Goal: Information Seeking & Learning: Check status

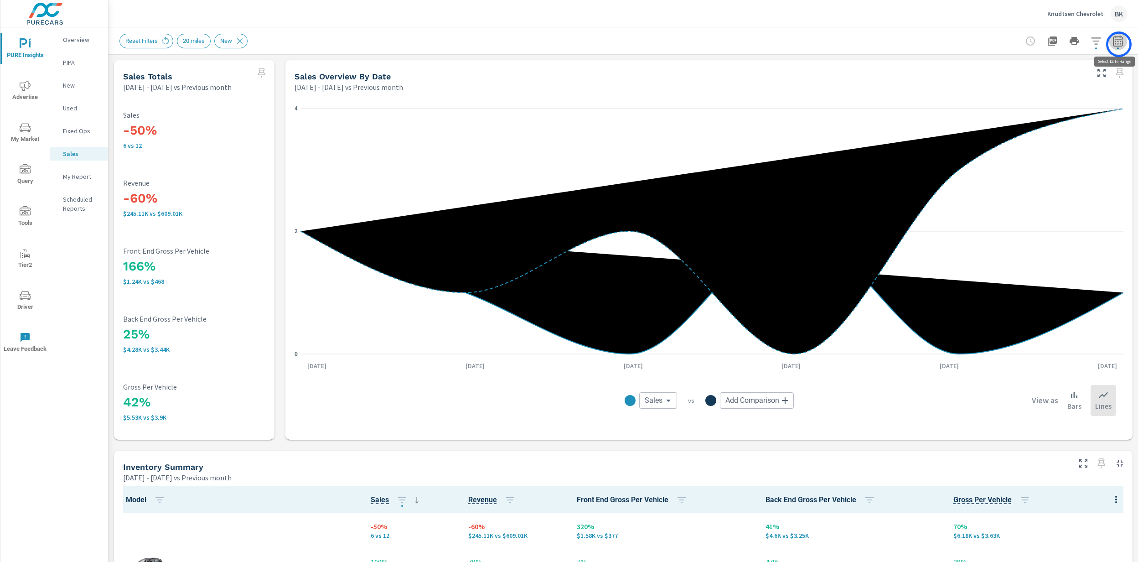
click at [713, 44] on icon "button" at bounding box center [1117, 41] width 11 height 11
select select "Previous month"
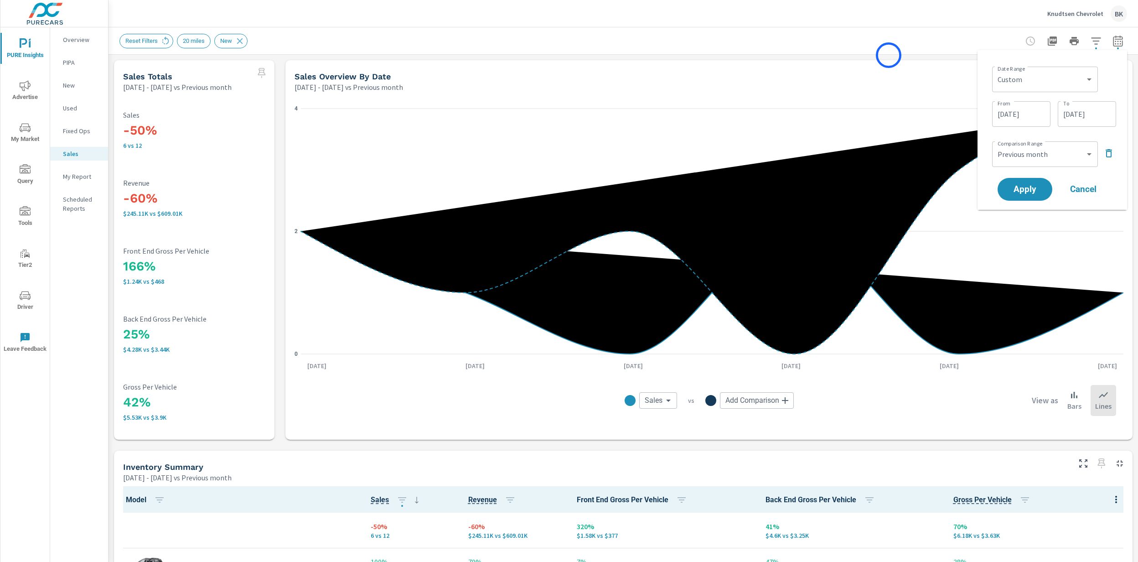
click at [713, 55] on div "Sales Totals [DATE] - [DATE] vs Previous month -50% 6 vs 12 Sales -60% $245.11K…" at bounding box center [622, 542] width 1029 height 975
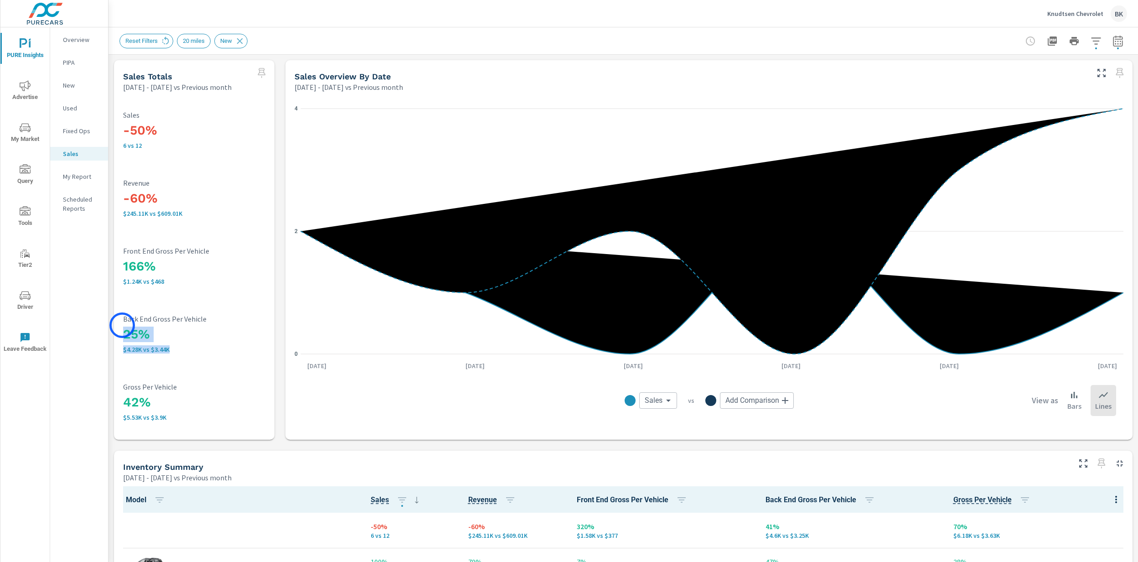
drag, startPoint x: 176, startPoint y: 353, endPoint x: 122, endPoint y: 325, distance: 60.5
click at [122, 325] on div "-50% 6 vs 12 Sales -60% $245.11K vs $609.01K Revenue 166% $1.24K vs $468 Front …" at bounding box center [194, 266] width 153 height 340
drag, startPoint x: 176, startPoint y: 279, endPoint x: 124, endPoint y: 266, distance: 53.3
click at [124, 266] on div "166% $1.24K vs $468 Front End Gross Per Vehicle" at bounding box center [194, 266] width 142 height 38
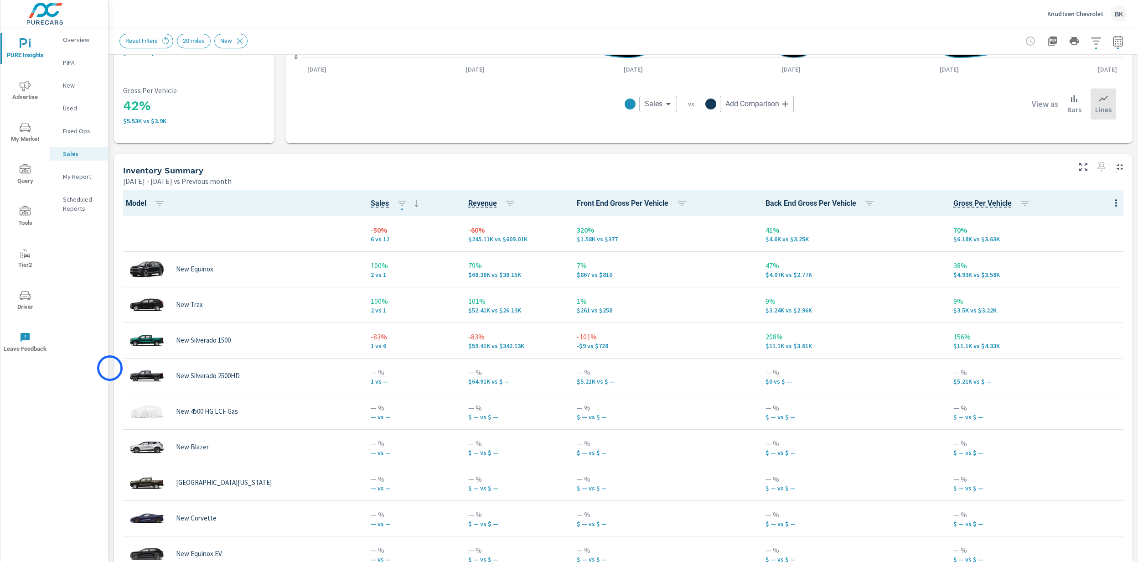
scroll to position [303, 0]
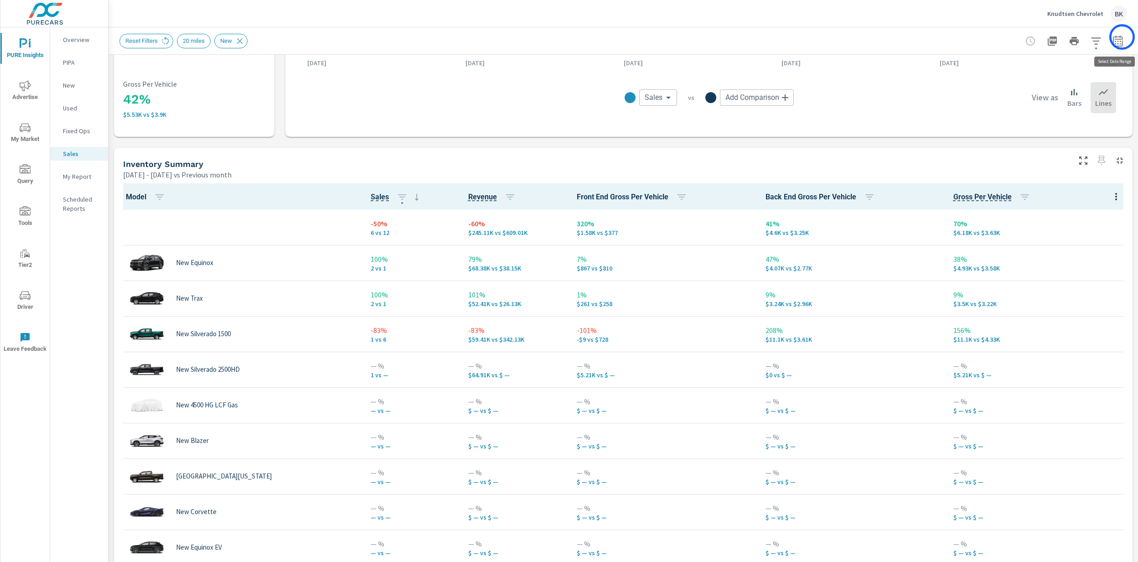
click at [713, 38] on icon "button" at bounding box center [1117, 41] width 11 height 11
select select "Previous month"
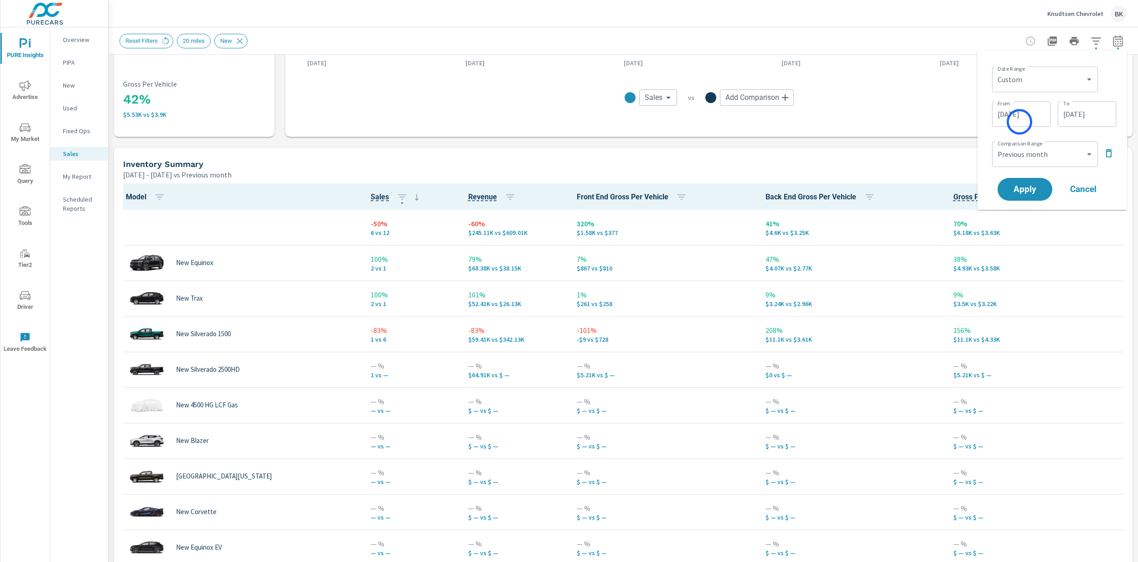
click at [713, 119] on input "[DATE]" at bounding box center [1021, 114] width 51 height 18
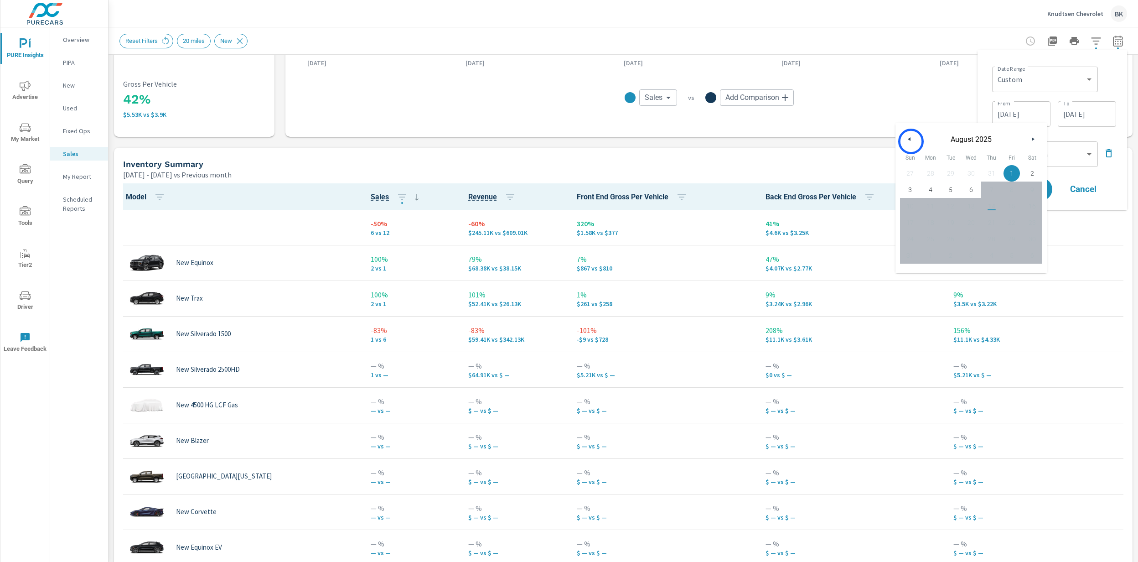
click at [713, 141] on button "button" at bounding box center [909, 139] width 11 height 11
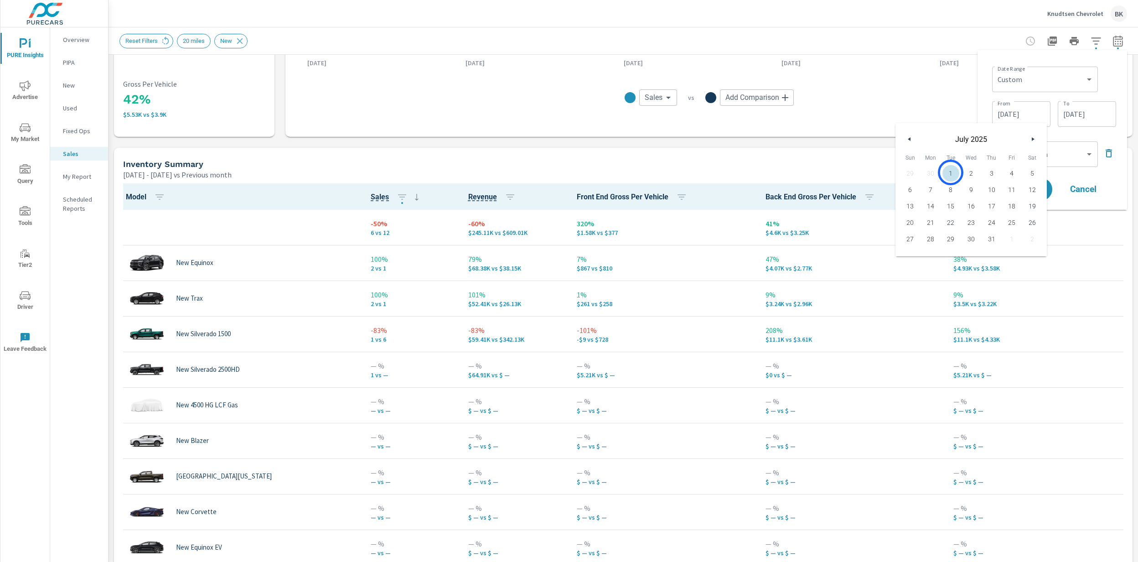
click at [713, 172] on span "1" at bounding box center [950, 173] width 21 height 12
click at [713, 238] on span "31" at bounding box center [991, 239] width 21 height 12
click at [713, 111] on input "[DATE]" at bounding box center [1021, 114] width 51 height 18
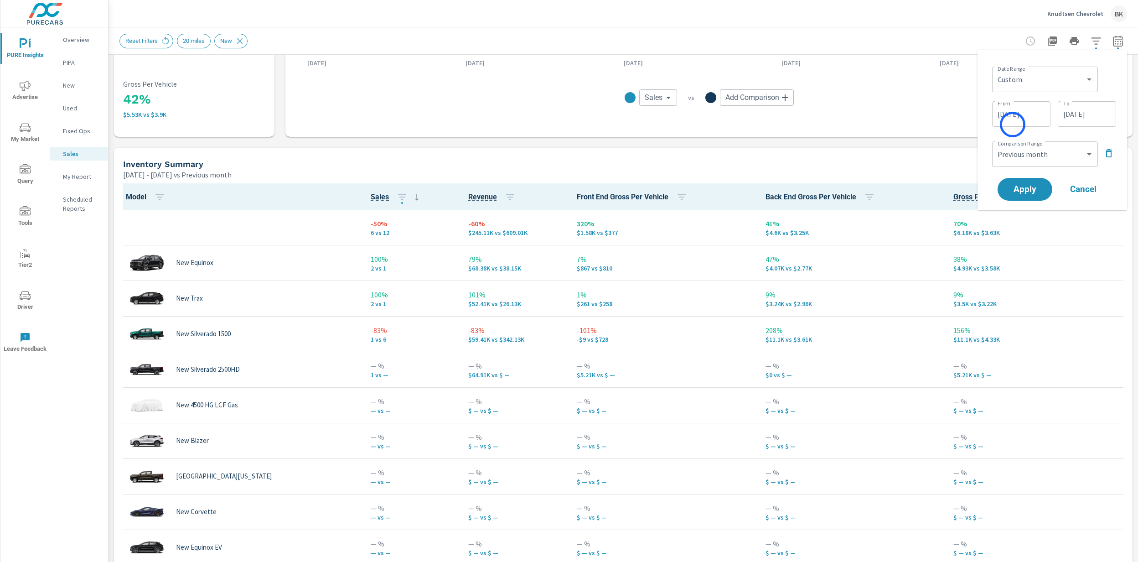
click at [713, 124] on div "[DATE] From" at bounding box center [1021, 114] width 58 height 26
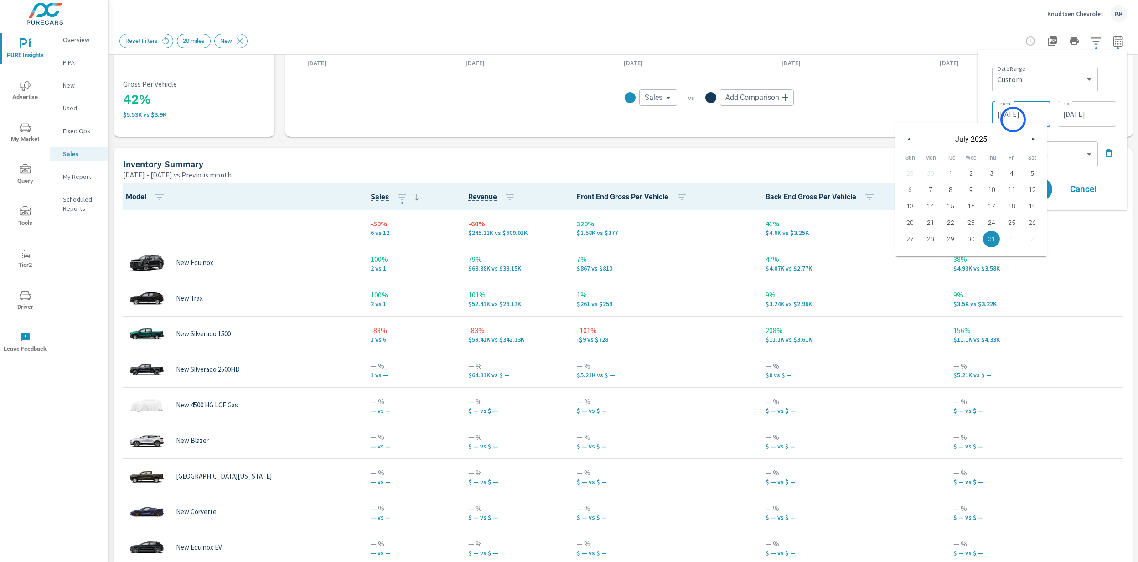
click at [713, 119] on input "[DATE]" at bounding box center [1021, 114] width 51 height 18
click at [713, 171] on span "1" at bounding box center [950, 173] width 21 height 12
type input "[DATE]"
click at [713, 110] on input "[DATE]" at bounding box center [1086, 114] width 51 height 18
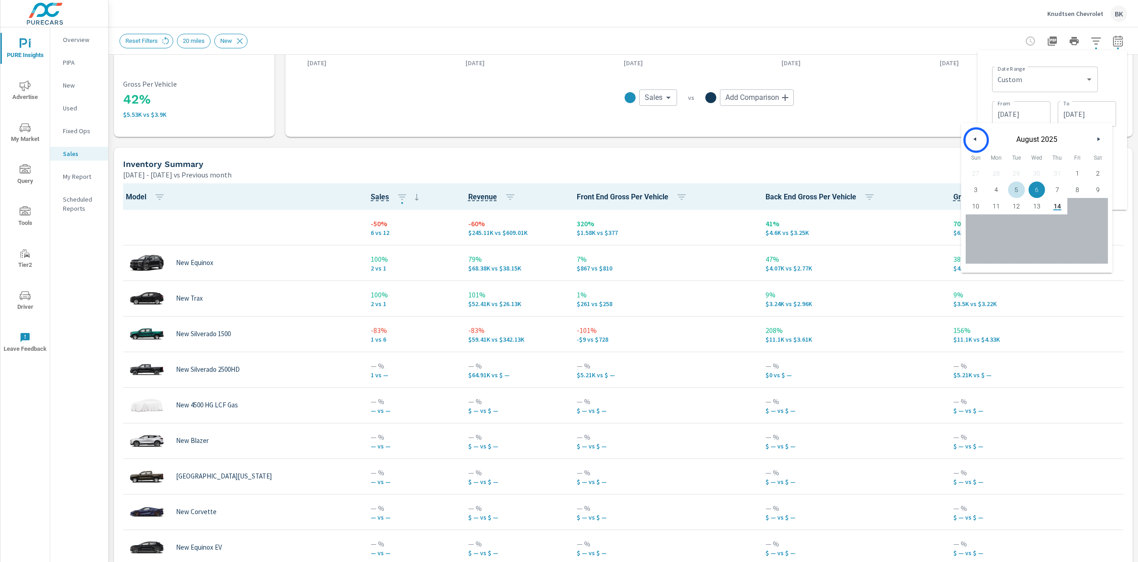
click at [713, 140] on button "button" at bounding box center [975, 139] width 11 height 11
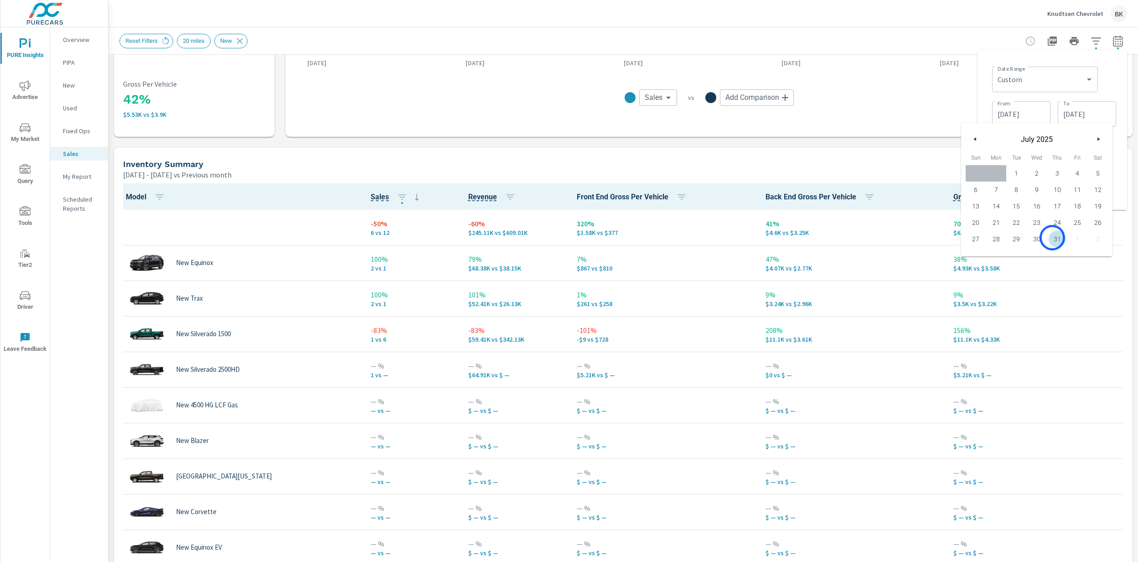
click at [713, 237] on span "31" at bounding box center [1057, 239] width 21 height 12
type input "[DATE]"
click at [713, 86] on div "Date Range Custom [DATE] Last week Last 7 days Last 14 days Last 30 days Last 4…" at bounding box center [1052, 129] width 135 height 145
click at [713, 160] on select "Custom Previous period Previous month Previous year" at bounding box center [1045, 154] width 98 height 18
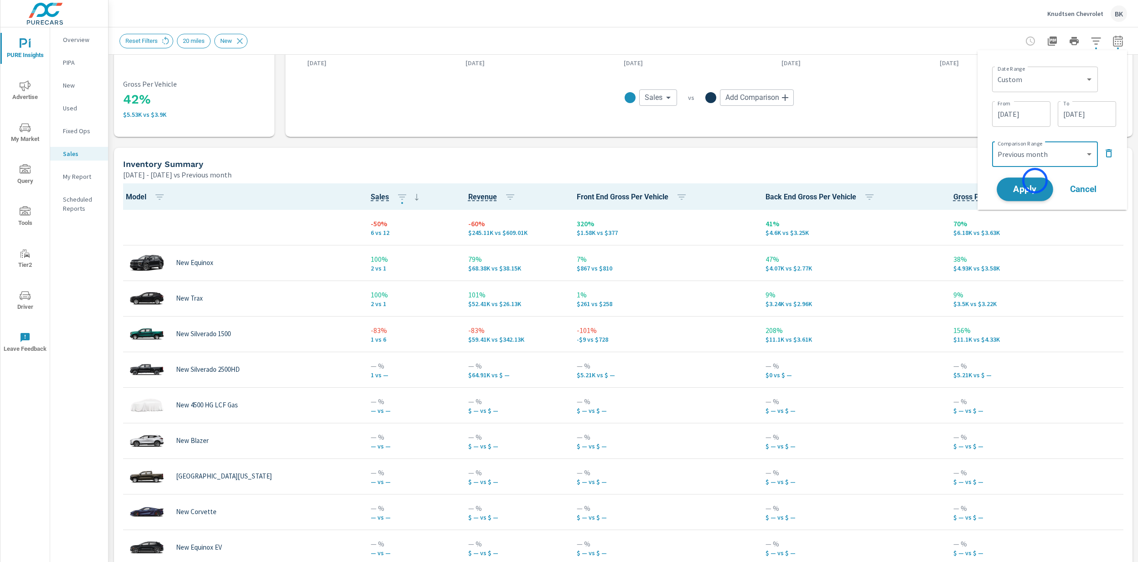
click at [713, 188] on span "Apply" at bounding box center [1024, 189] width 37 height 9
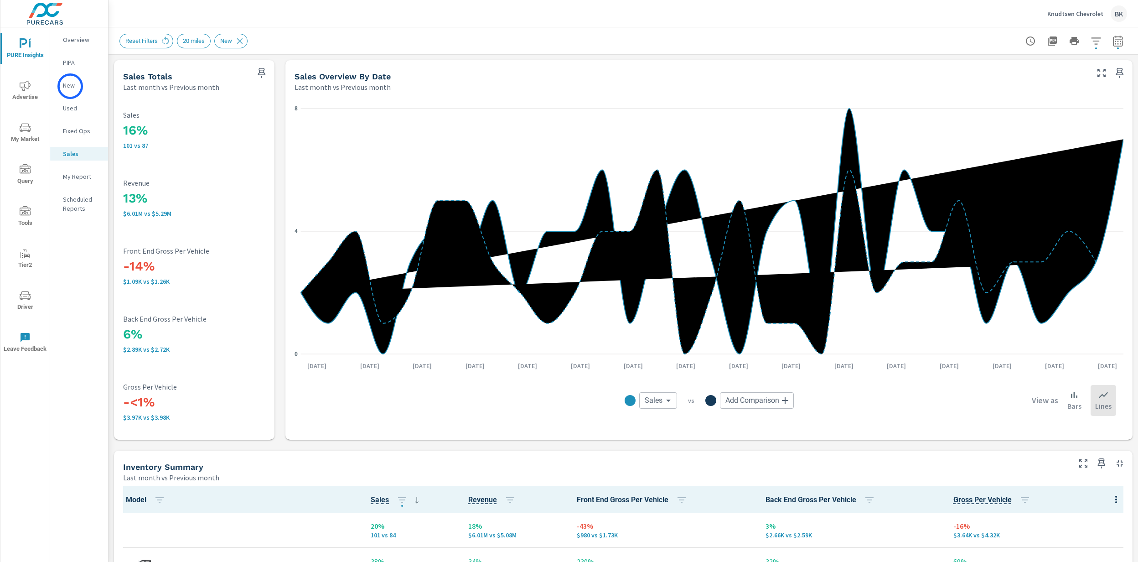
click at [70, 86] on p "New" at bounding box center [82, 85] width 38 height 9
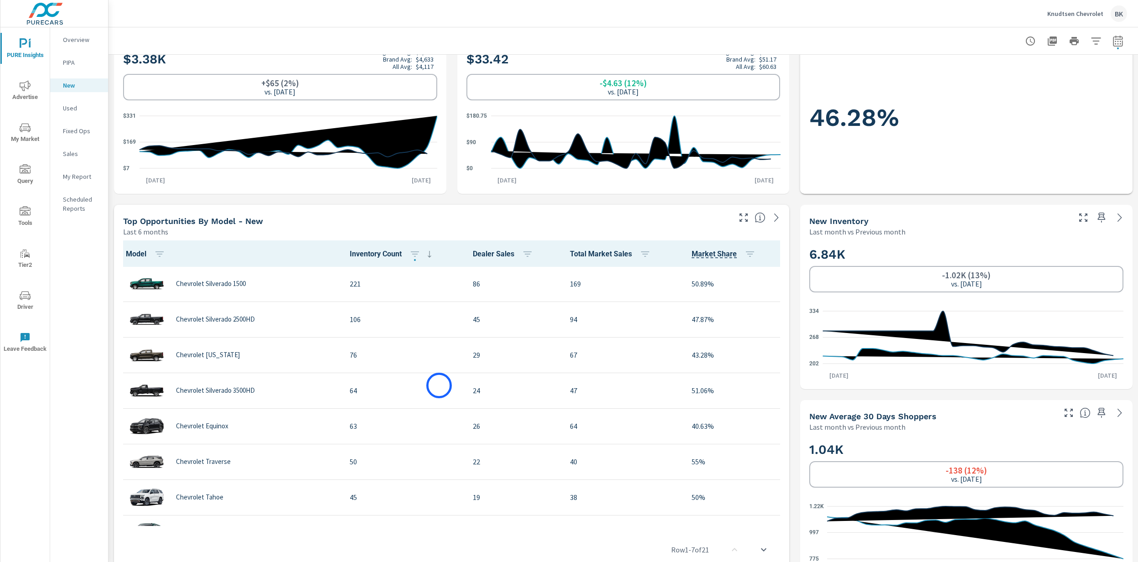
scroll to position [27, 0]
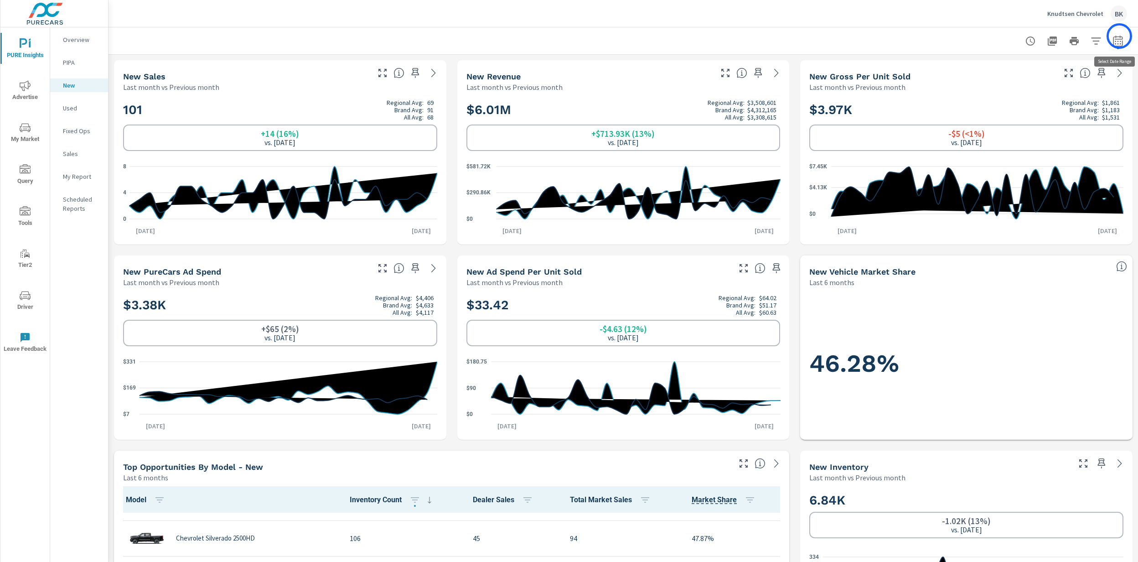
click at [713, 36] on icon "button" at bounding box center [1117, 41] width 11 height 11
select select "Last month"
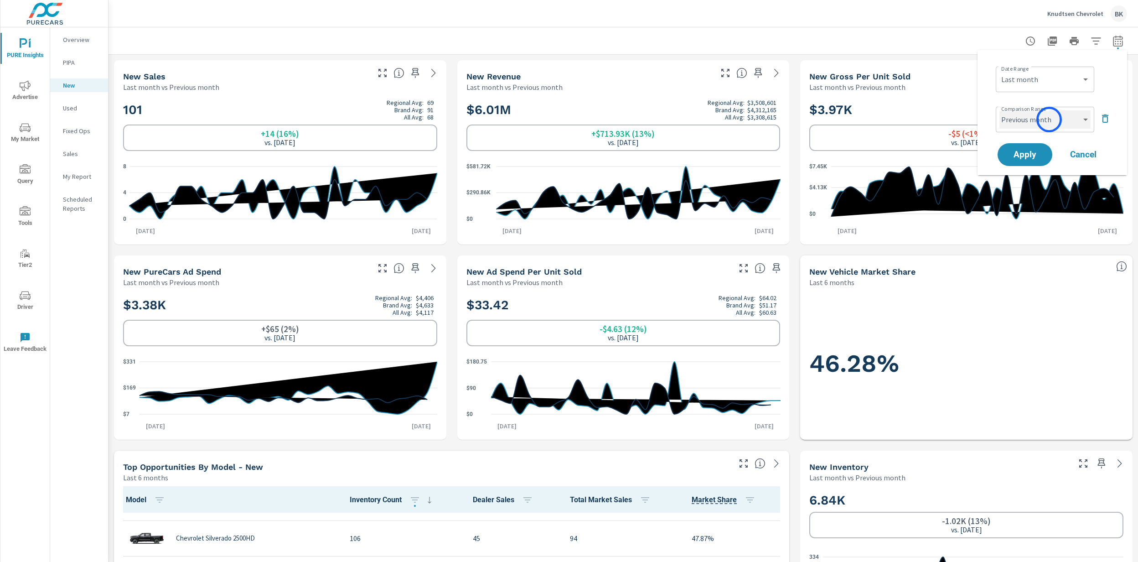
click at [713, 116] on select "Custom Previous period Previous month Previous year" at bounding box center [1044, 119] width 91 height 18
select select "Previous year"
click at [713, 156] on span "Apply" at bounding box center [1024, 154] width 37 height 9
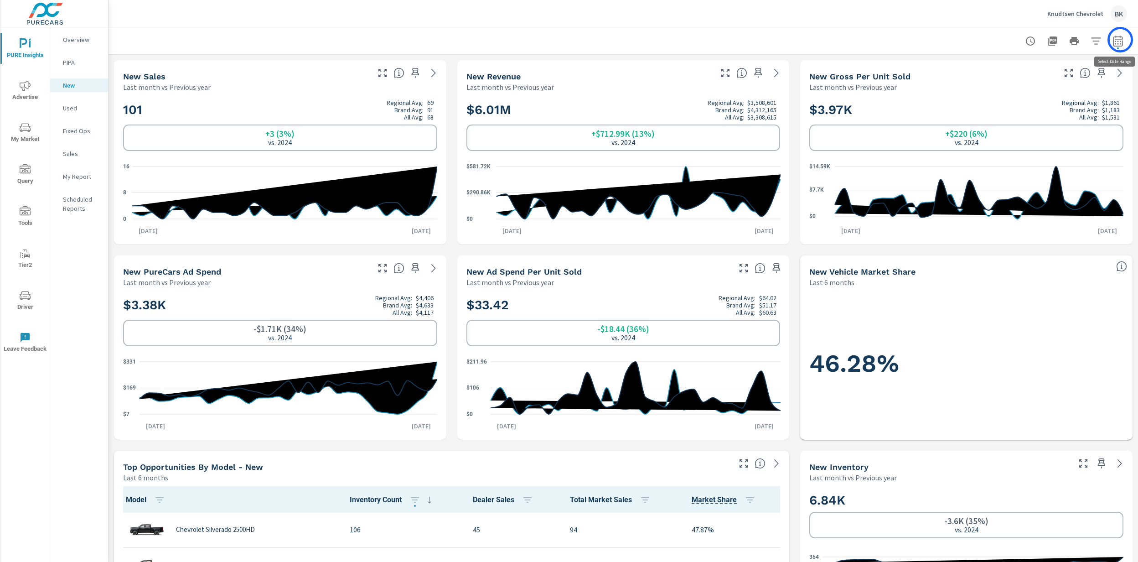
click at [713, 40] on icon "button" at bounding box center [1117, 41] width 11 height 11
select select "Last month"
select select "Previous year"
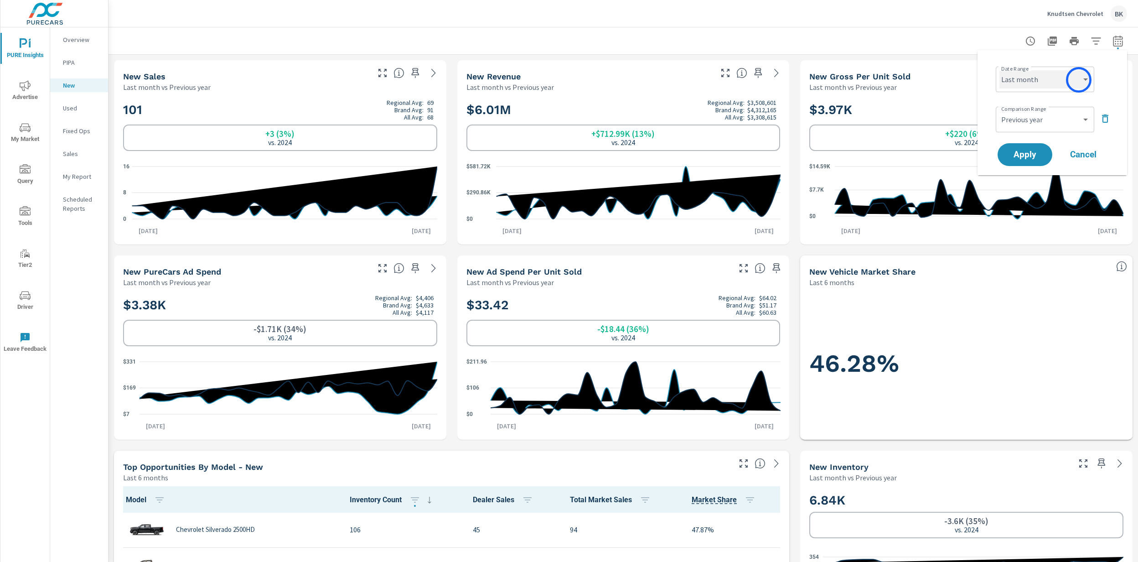
click at [713, 80] on select "Custom [DATE] Last week Last 7 days Last 14 days Last 30 days Last 45 days Last…" at bounding box center [1044, 79] width 91 height 18
click at [713, 78] on select "Custom [DATE] Last week Last 7 days Last 14 days Last 30 days Last 45 days Last…" at bounding box center [1044, 79] width 91 height 18
select select "Month to date"
click at [713, 116] on select "Custom Previous period Previous month Previous year" at bounding box center [1044, 119] width 91 height 18
select select "Previous month"
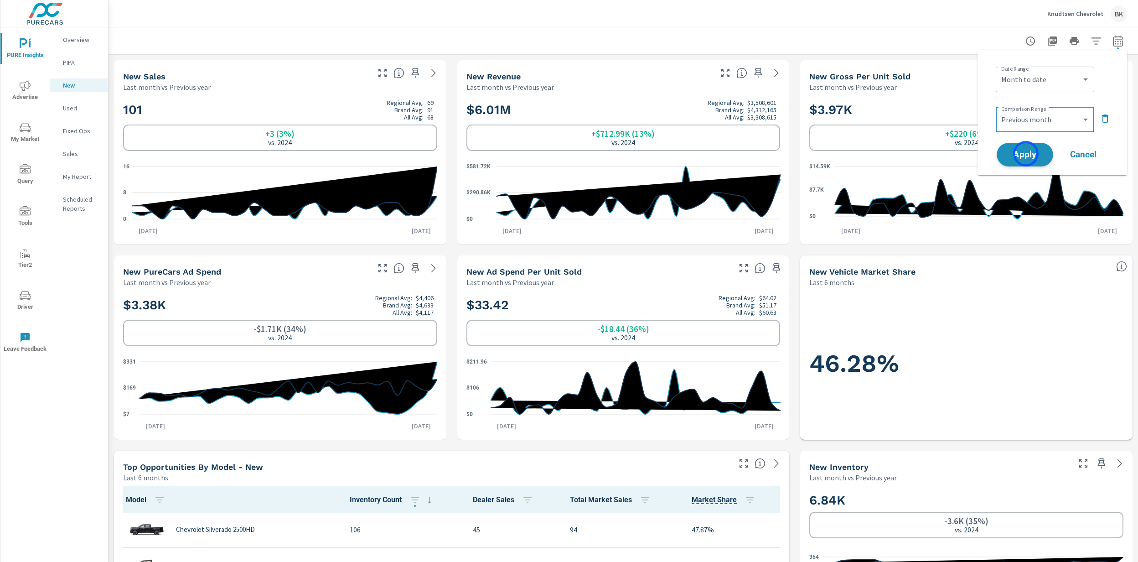
click at [713, 154] on span "Apply" at bounding box center [1024, 154] width 37 height 9
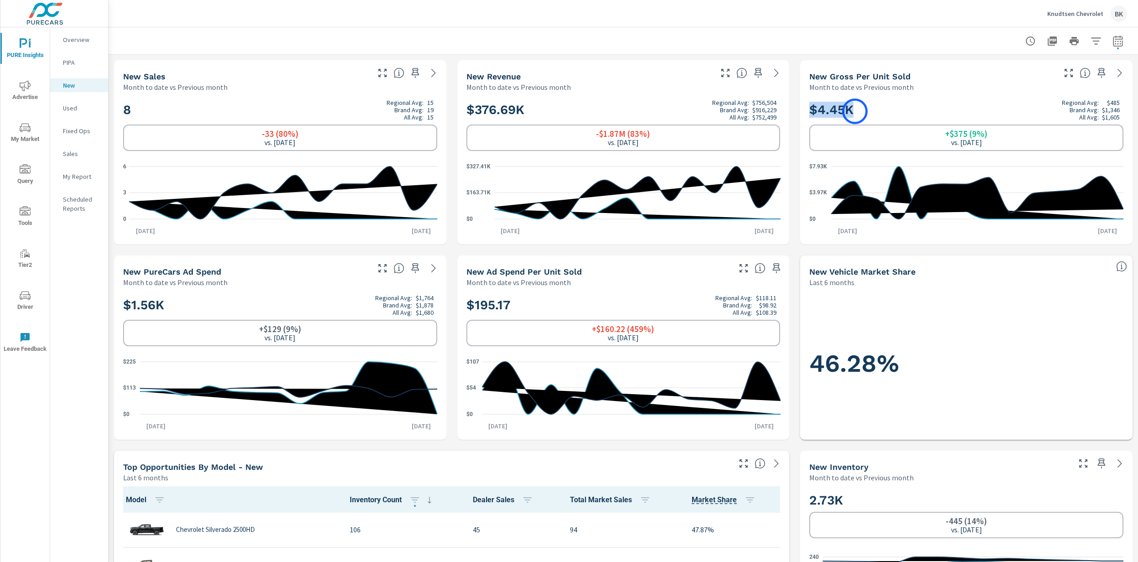
drag, startPoint x: 810, startPoint y: 108, endPoint x: 855, endPoint y: 111, distance: 44.8
click at [713, 111] on h2 "$4.45K Regional Avg: $485 Brand Avg: $1,346 All Avg: $1,605" at bounding box center [966, 110] width 314 height 22
drag, startPoint x: 1070, startPoint y: 110, endPoint x: 1119, endPoint y: 113, distance: 48.8
click at [713, 113] on div "Regional Avg: $485 Brand Avg: $1,346 All Avg: $1,605" at bounding box center [1091, 110] width 58 height 22
drag, startPoint x: 861, startPoint y: 110, endPoint x: 808, endPoint y: 111, distance: 53.8
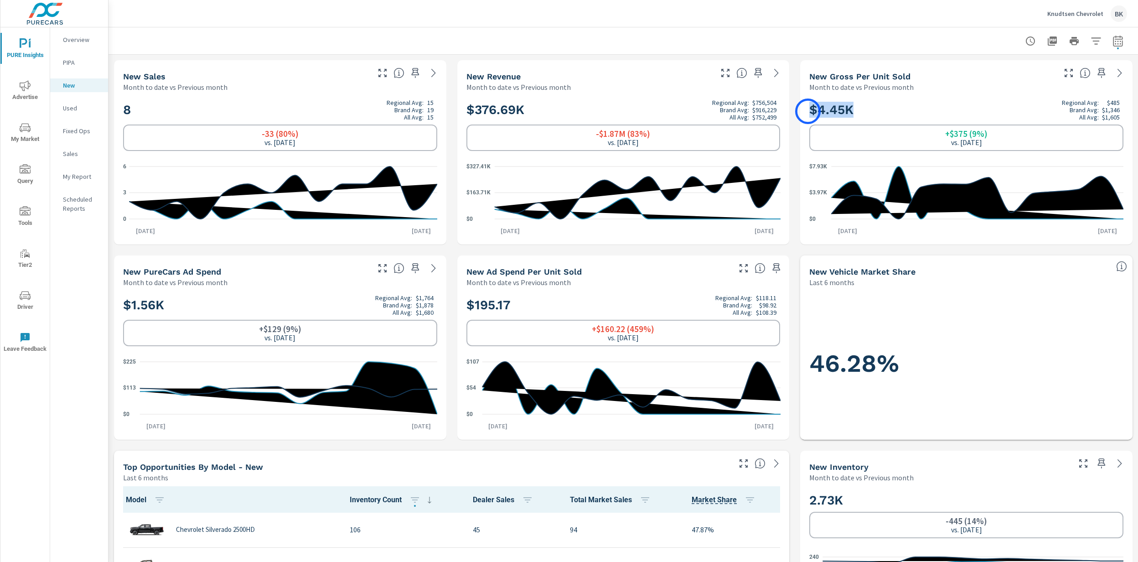
click at [713, 111] on div "$4.45K Regional Avg: $485 Brand Avg: $1,346 All Avg: $1,605 +$375 (9%) vs. [DAT…" at bounding box center [966, 168] width 325 height 145
click at [26, 92] on span "Advertise" at bounding box center [25, 91] width 44 height 22
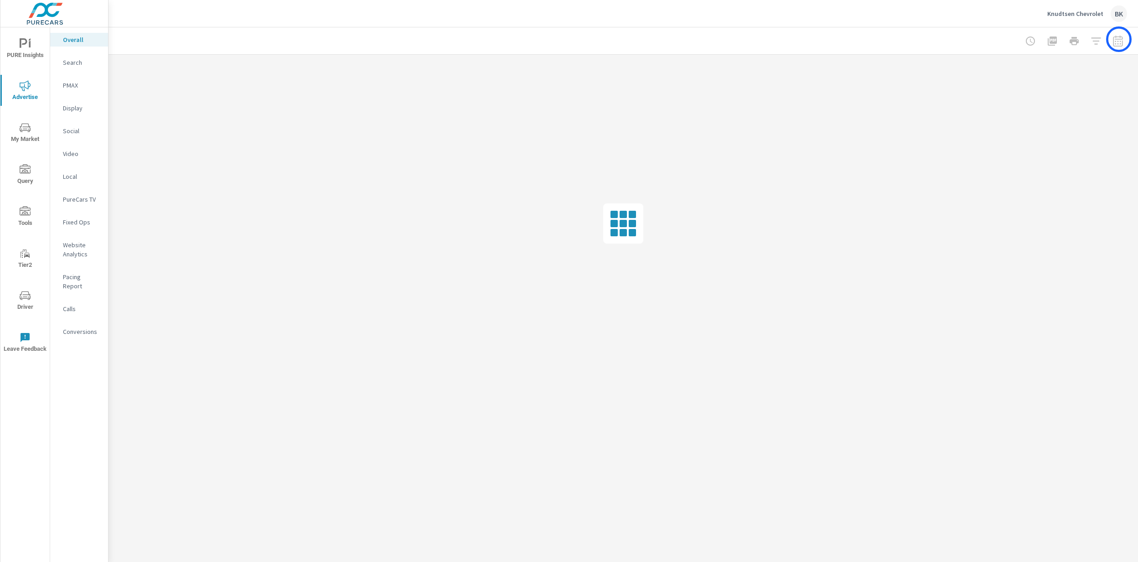
click at [713, 39] on div at bounding box center [1074, 41] width 106 height 18
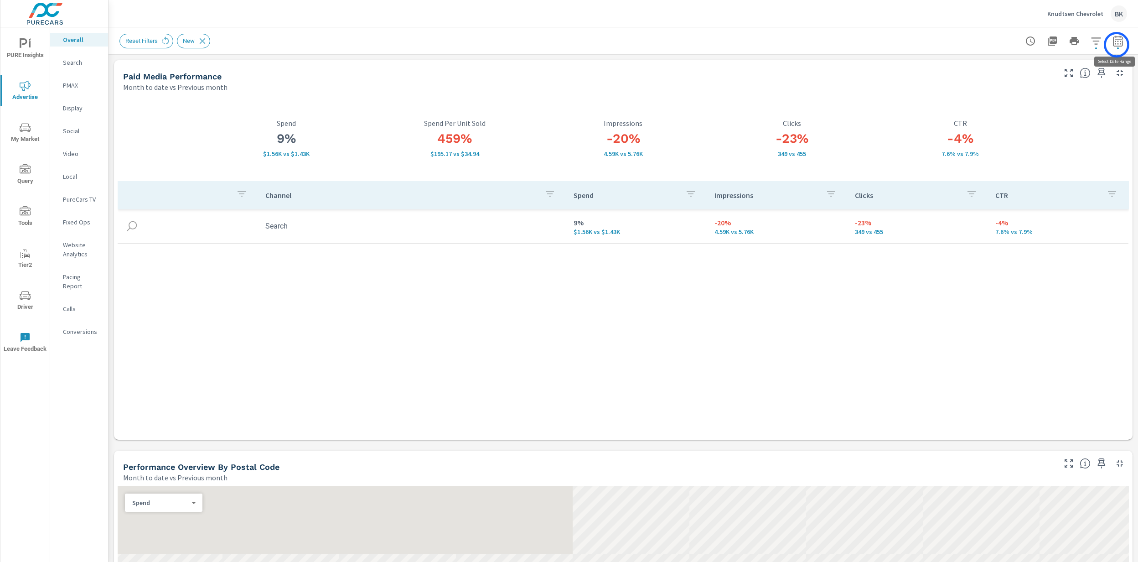
click at [713, 45] on icon "button" at bounding box center [1117, 41] width 11 height 11
select select "Month to date"
select select "Previous month"
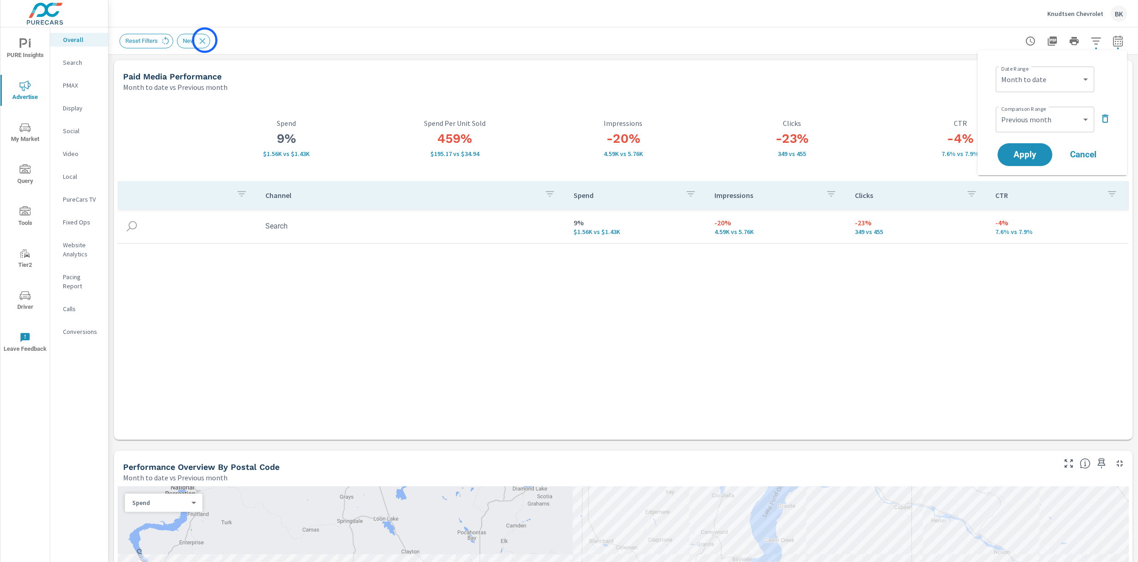
click at [205, 40] on icon at bounding box center [203, 41] width 6 height 6
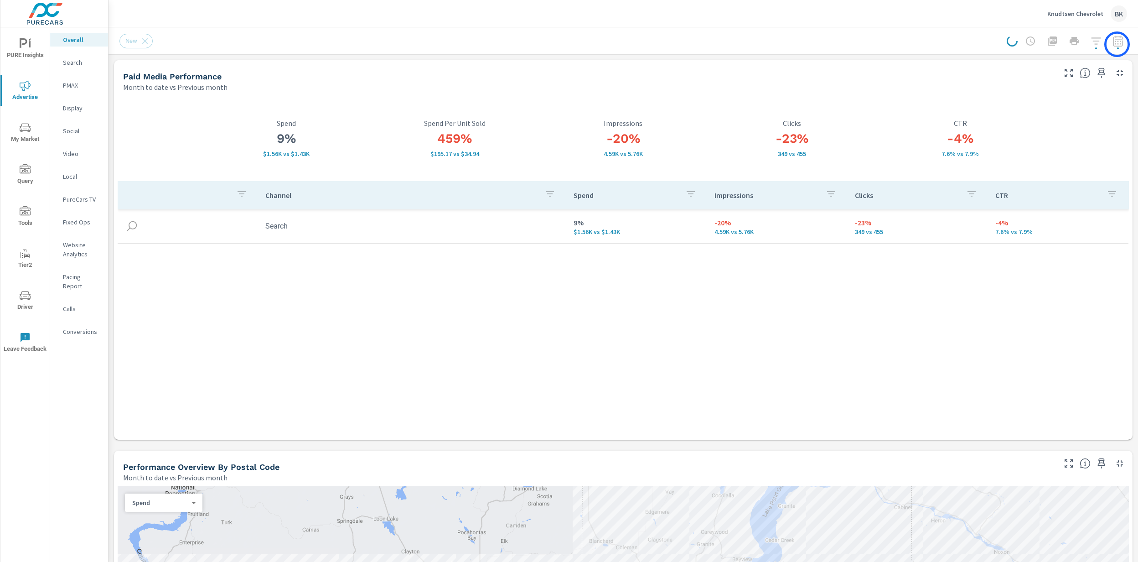
click at [713, 44] on div at bounding box center [1066, 41] width 120 height 18
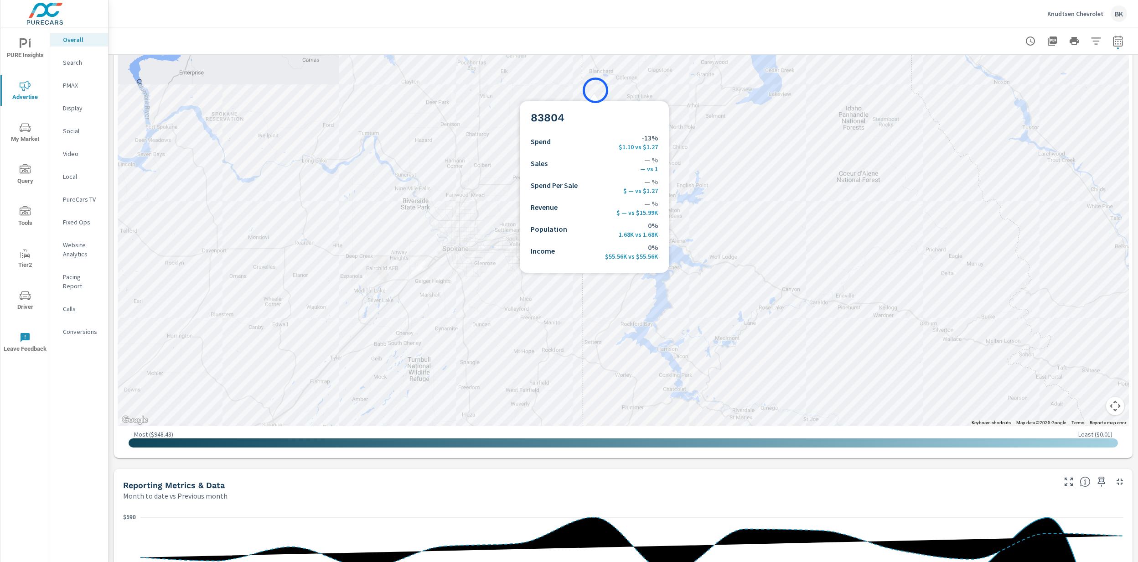
scroll to position [499, 0]
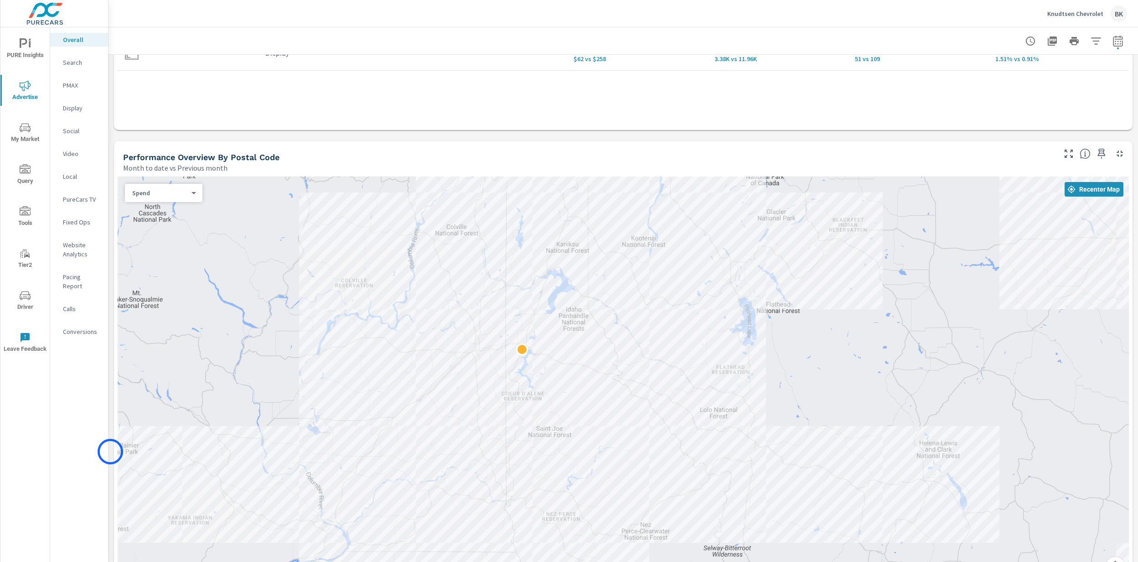
scroll to position [12, 0]
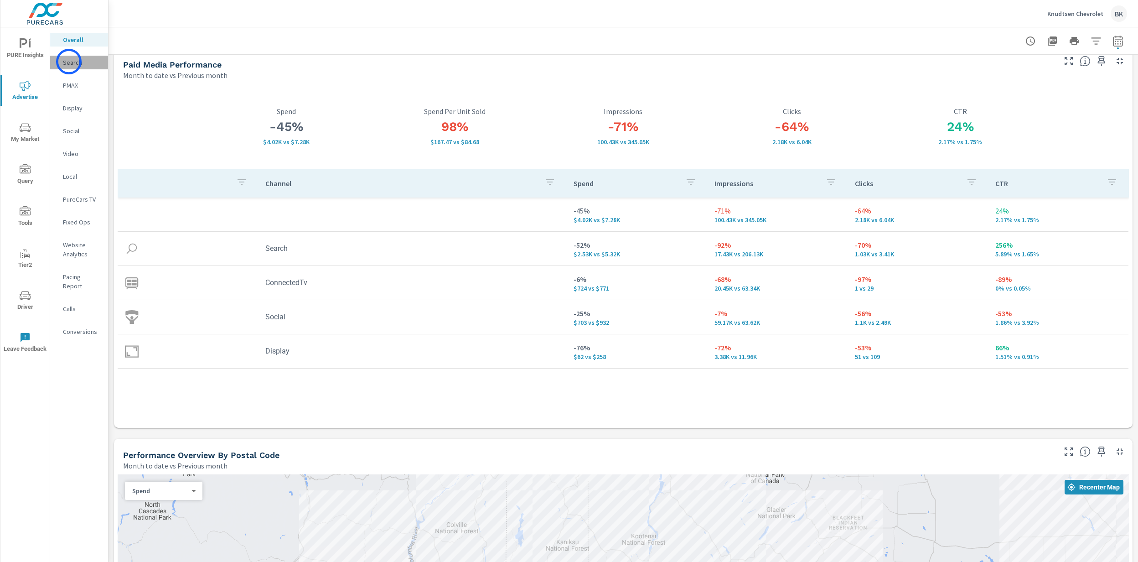
click at [69, 62] on p "Search" at bounding box center [82, 62] width 38 height 9
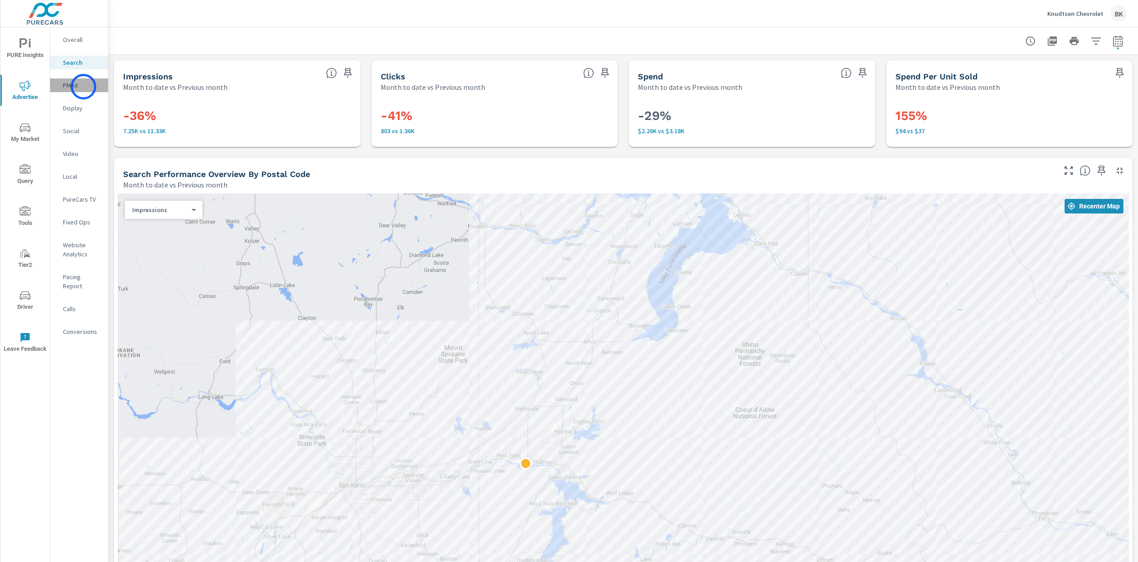
click at [83, 87] on p "PMAX" at bounding box center [82, 85] width 38 height 9
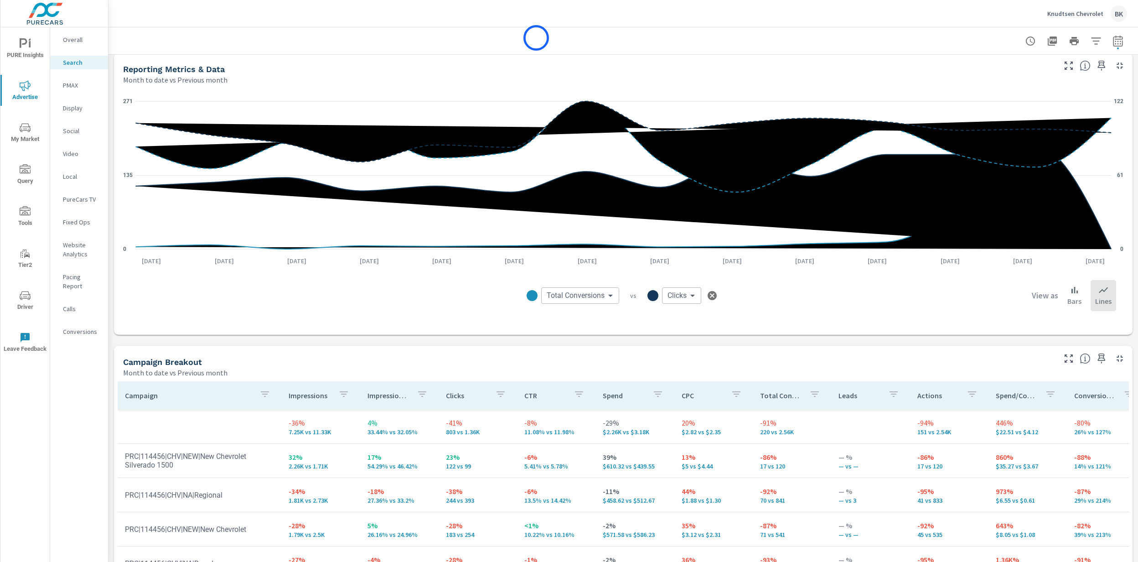
scroll to position [0, 78]
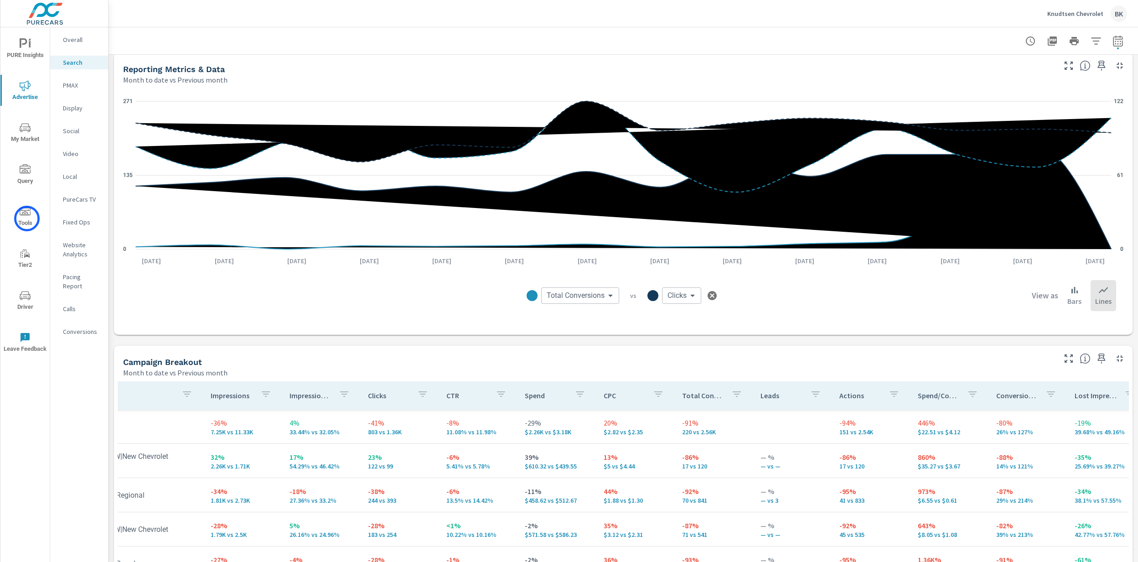
click at [27, 218] on span "Tools" at bounding box center [25, 217] width 44 height 22
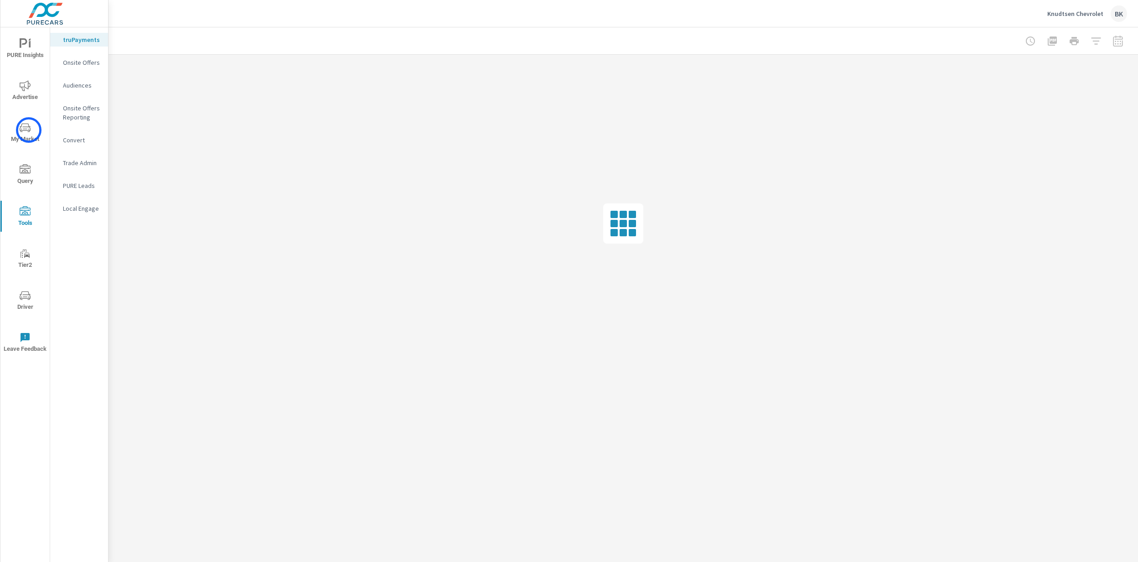
click at [29, 130] on icon "nav menu" at bounding box center [25, 127] width 11 height 9
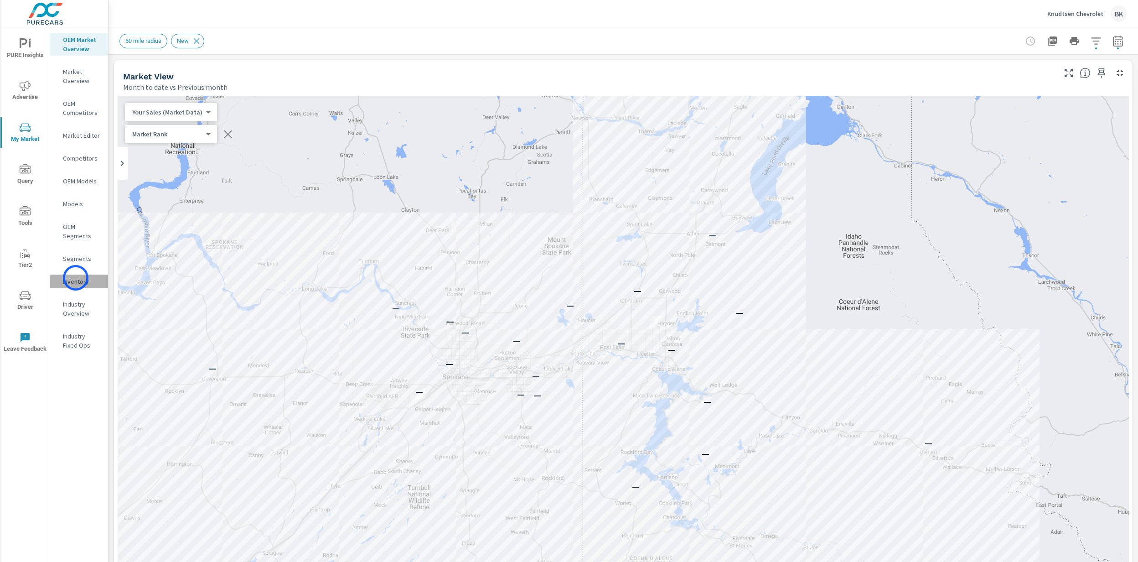
click at [76, 278] on p "Inventory" at bounding box center [82, 281] width 38 height 9
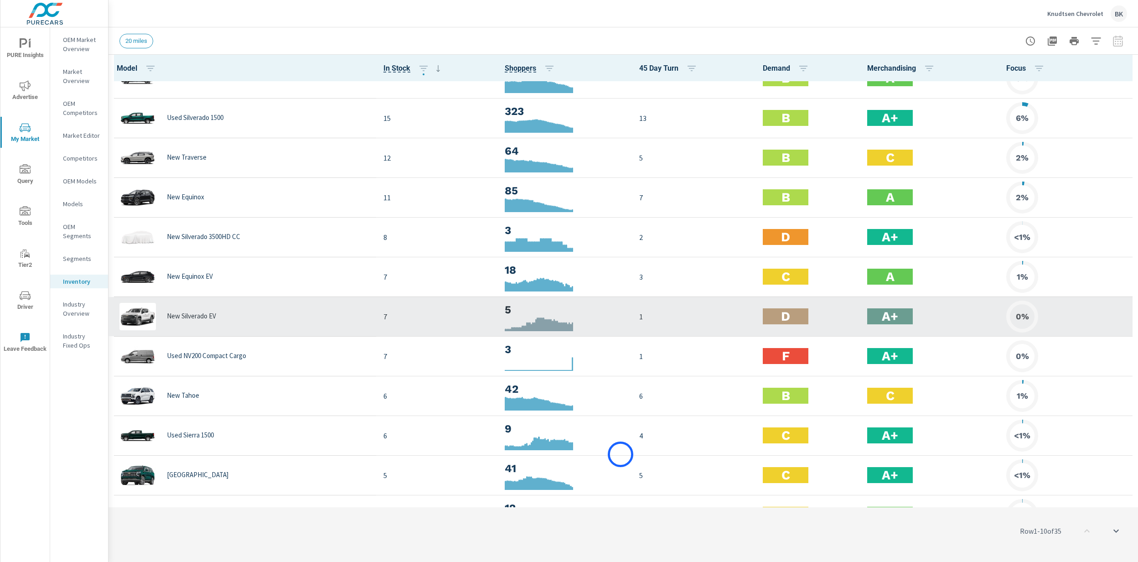
scroll to position [145, 0]
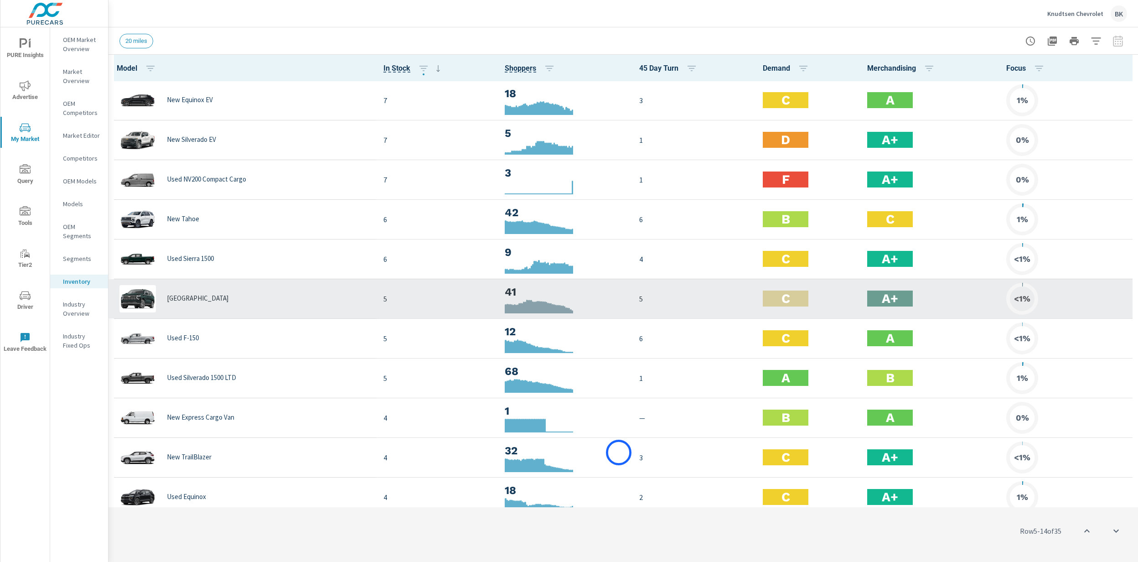
scroll to position [324, 0]
